Goal: Task Accomplishment & Management: Use online tool/utility

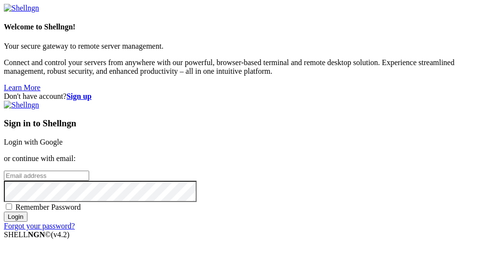
click at [81, 209] on span "Remember Password" at bounding box center [48, 207] width 66 height 8
click at [12, 209] on input "Remember Password" at bounding box center [9, 207] width 6 height 6
checkbox input "true"
click at [89, 171] on input "email" at bounding box center [46, 176] width 85 height 10
type input "[EMAIL_ADDRESS][DOMAIN_NAME]"
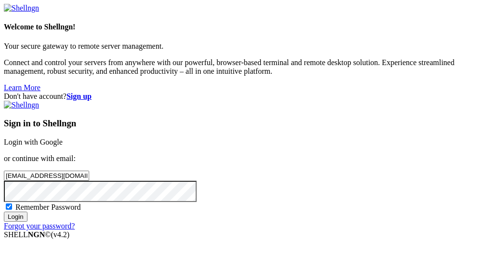
click at [4, 212] on input "Login" at bounding box center [16, 217] width 24 height 10
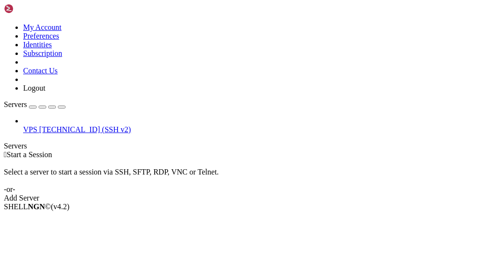
click at [37, 125] on span "VPS" at bounding box center [30, 129] width 14 height 8
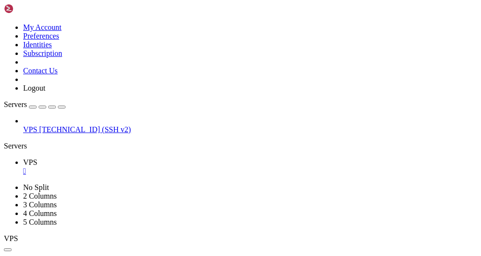
drag, startPoint x: 150, startPoint y: 158, endPoint x: 272, endPoint y: 202, distance: 129.4
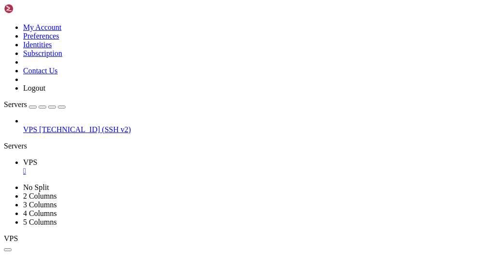
scroll to position [495, 0]
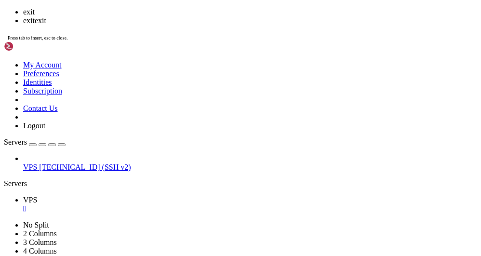
scroll to position [642, 0]
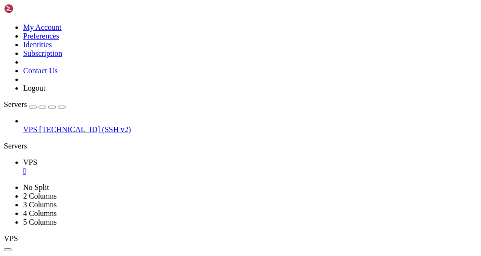
drag, startPoint x: 184, startPoint y: 335, endPoint x: 96, endPoint y: 339, distance: 88.3
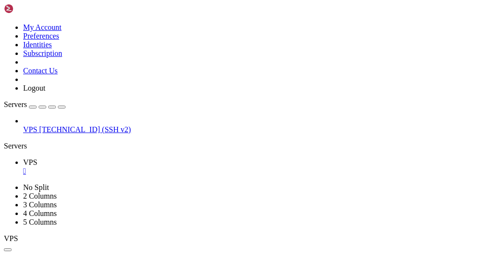
scroll to position [517, 0]
drag, startPoint x: 98, startPoint y: 355, endPoint x: 36, endPoint y: 364, distance: 63.2
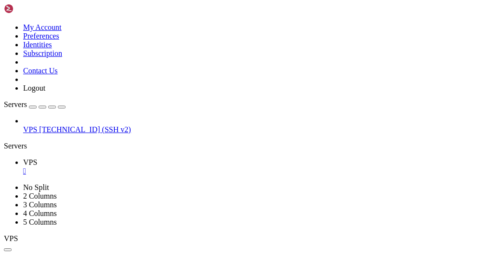
scroll to position [1207, 0]
